Goal: Entertainment & Leisure: Consume media (video, audio)

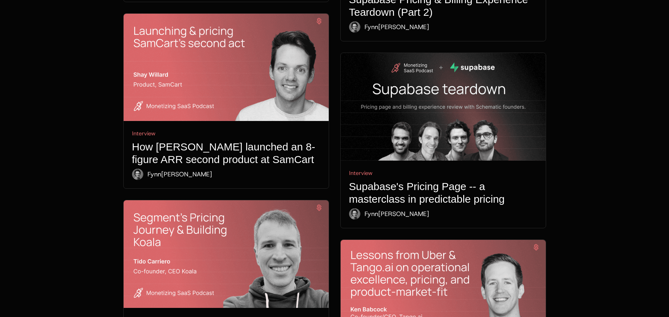
scroll to position [1584, 0]
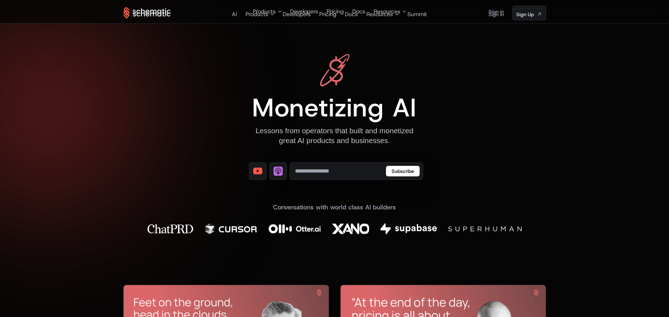
scroll to position [1584, 0]
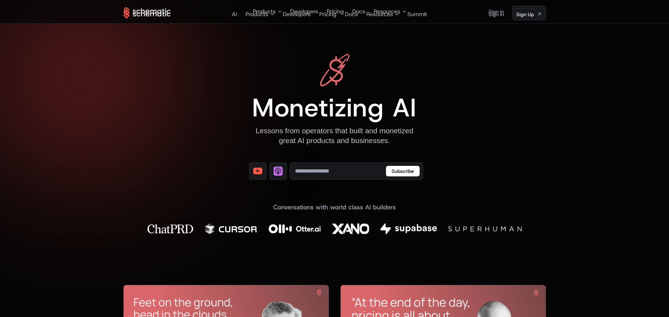
scroll to position [1584, 0]
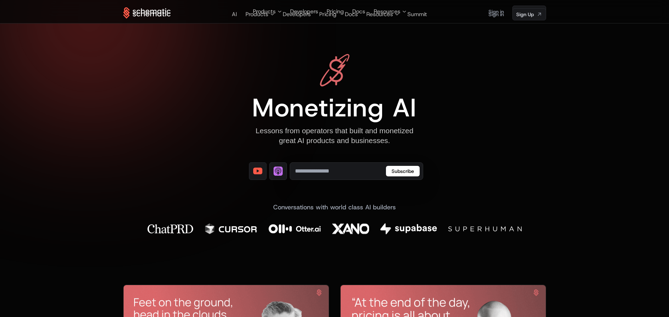
scroll to position [1584, 0]
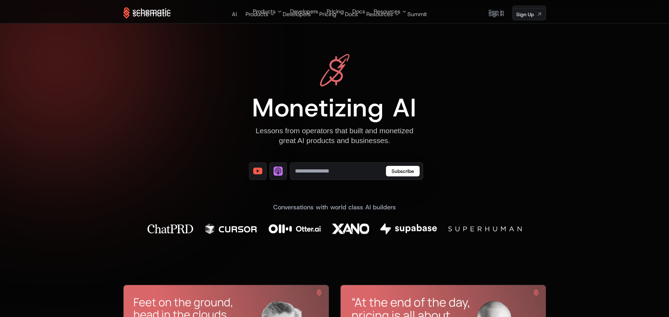
scroll to position [1584, 0]
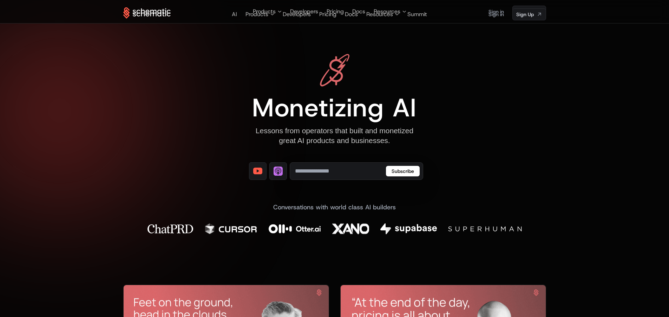
scroll to position [1584, 0]
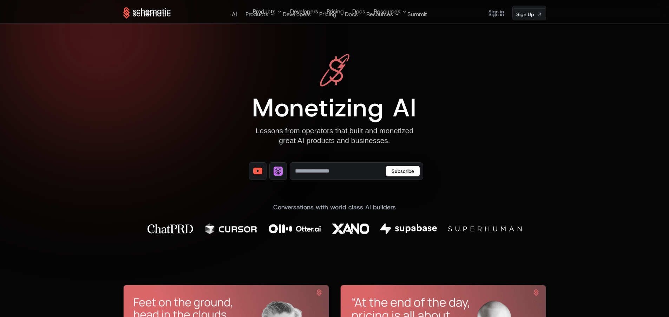
scroll to position [1584, 0]
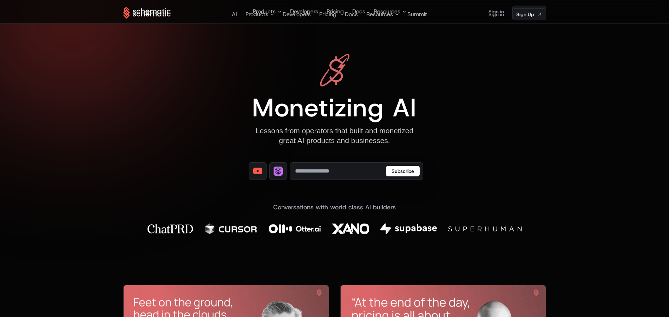
scroll to position [1584, 0]
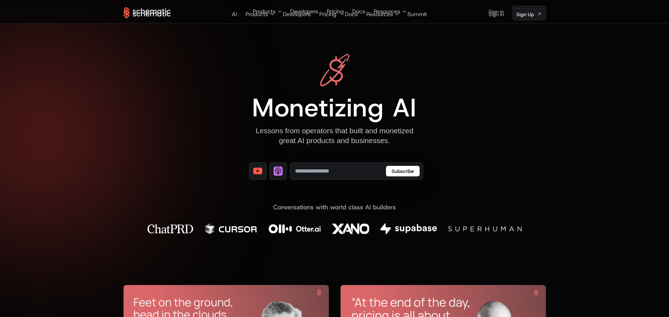
scroll to position [1584, 0]
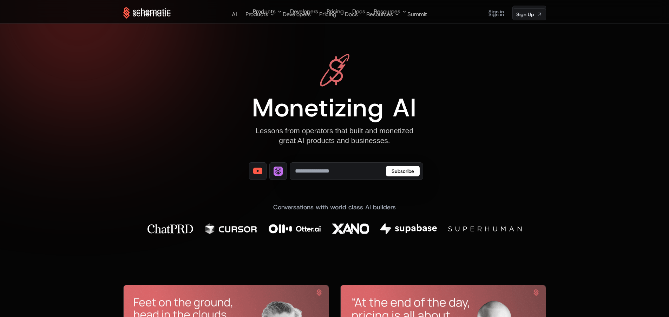
scroll to position [1584, 0]
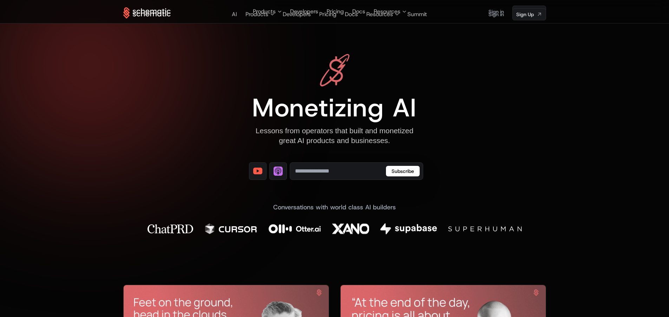
scroll to position [1584, 0]
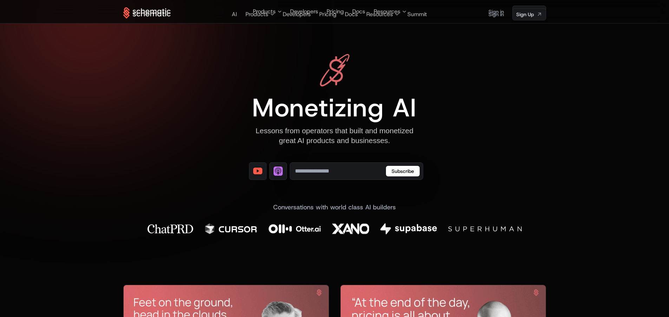
scroll to position [1584, 0]
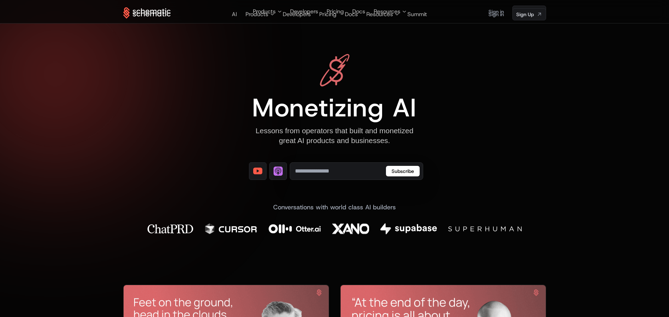
scroll to position [1584, 0]
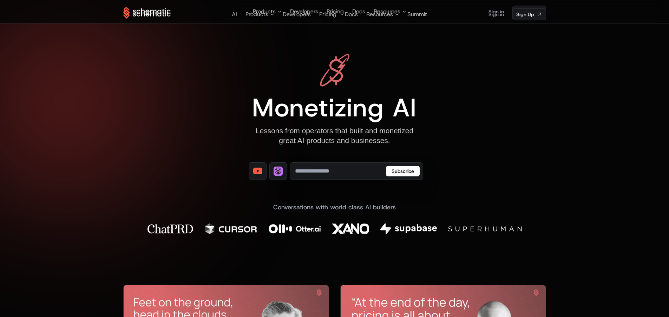
scroll to position [1584, 0]
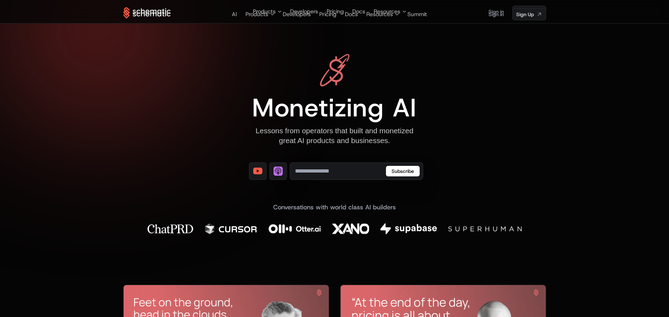
scroll to position [1584, 0]
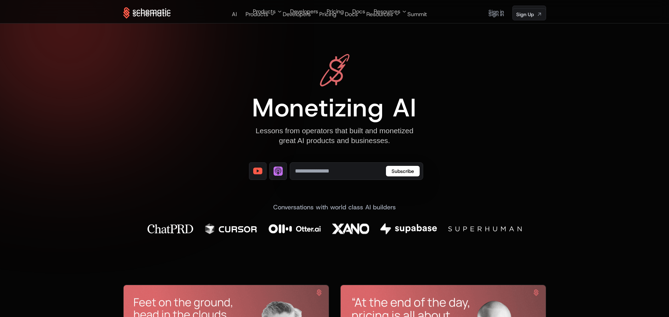
scroll to position [1584, 0]
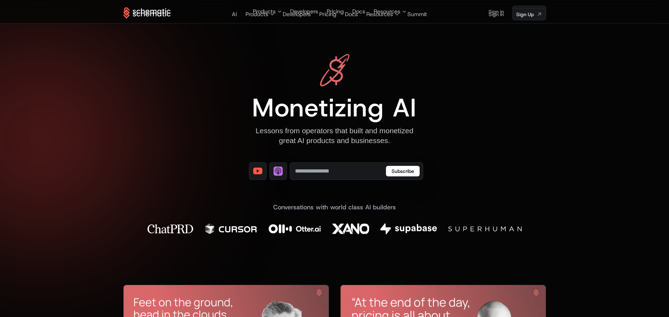
scroll to position [1584, 0]
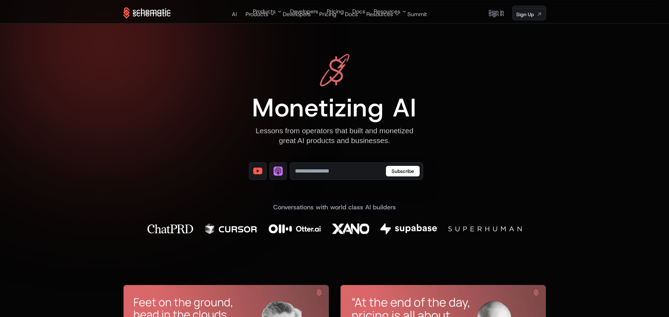
scroll to position [1584, 0]
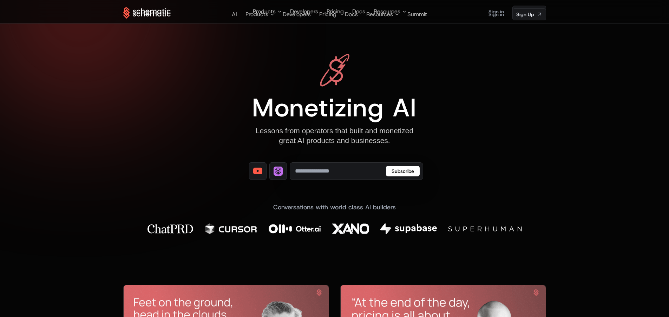
scroll to position [1584, 0]
